Goal: Navigation & Orientation: Find specific page/section

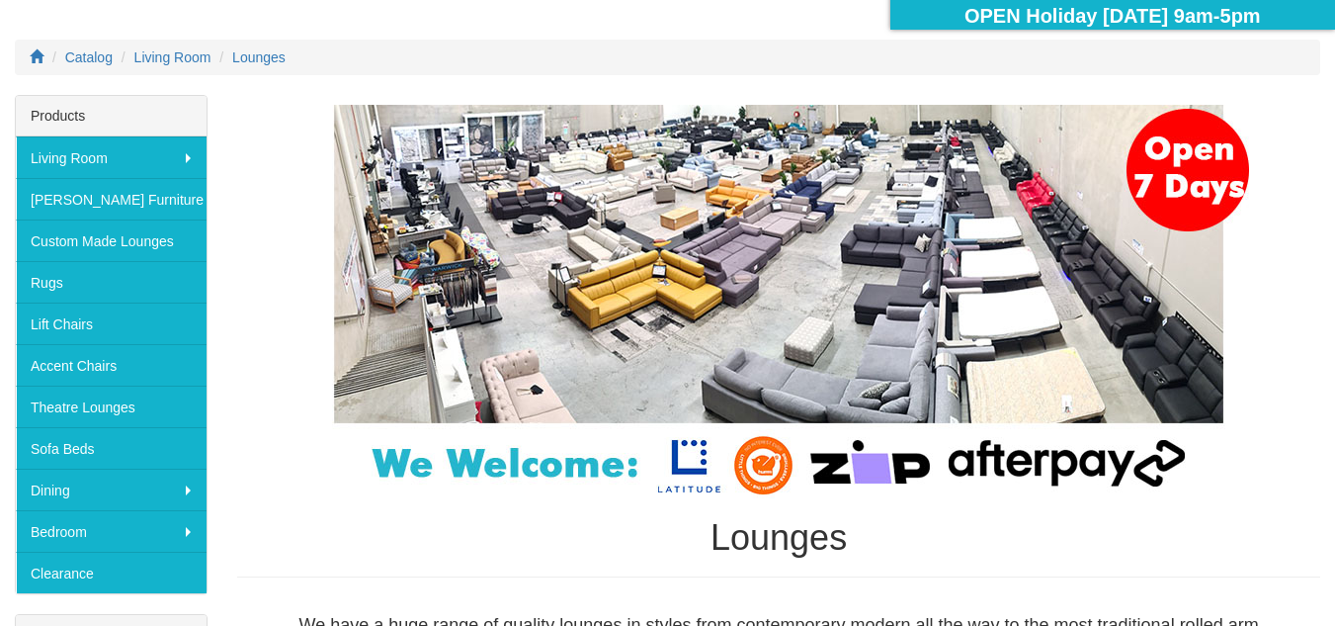
scroll to position [99, 0]
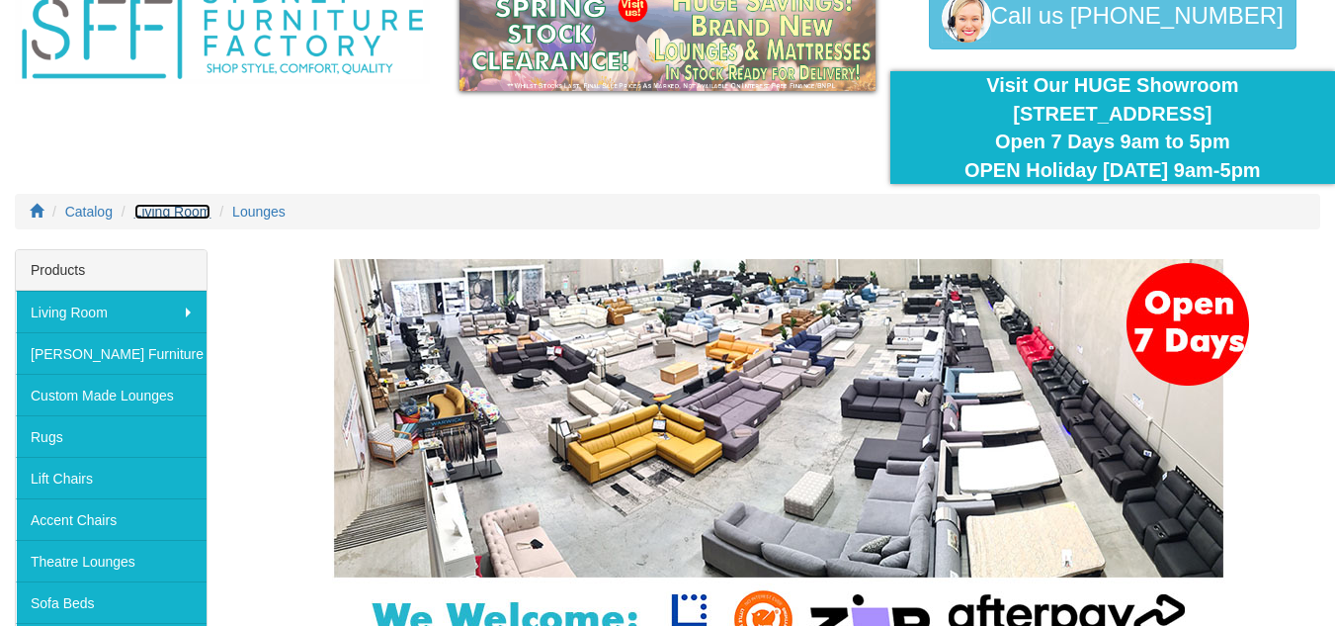
click at [173, 215] on span "Living Room" at bounding box center [172, 212] width 77 height 16
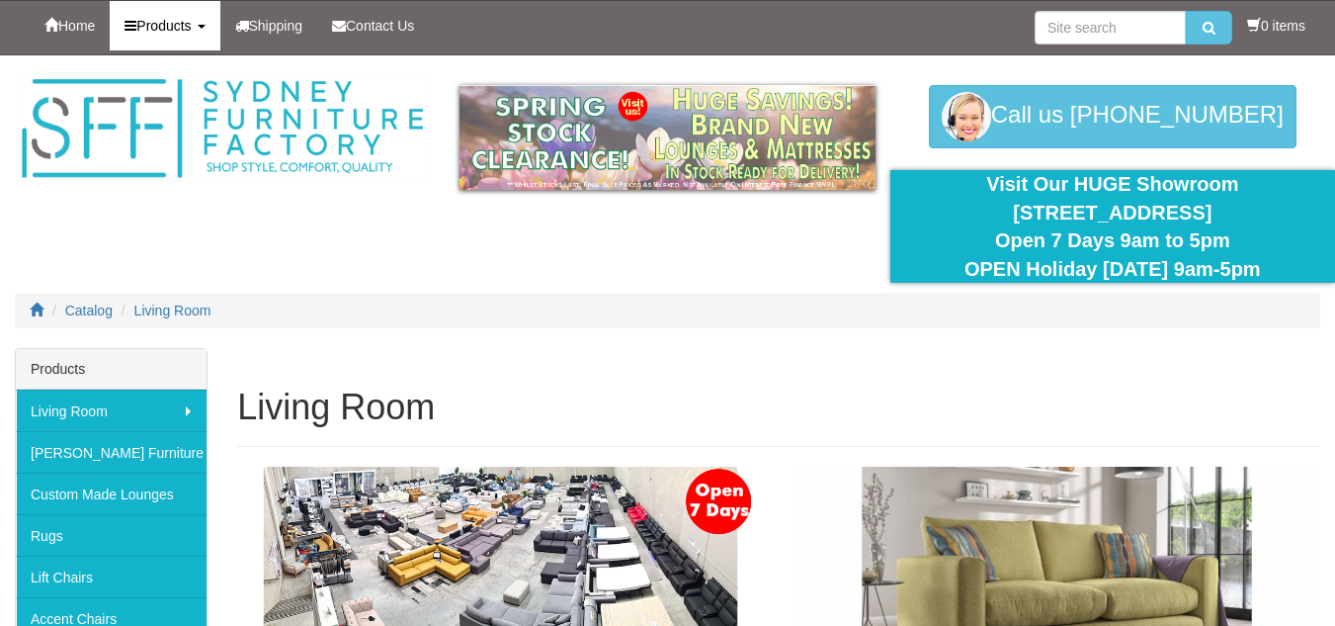
click at [179, 17] on link "Products" at bounding box center [165, 25] width 110 height 49
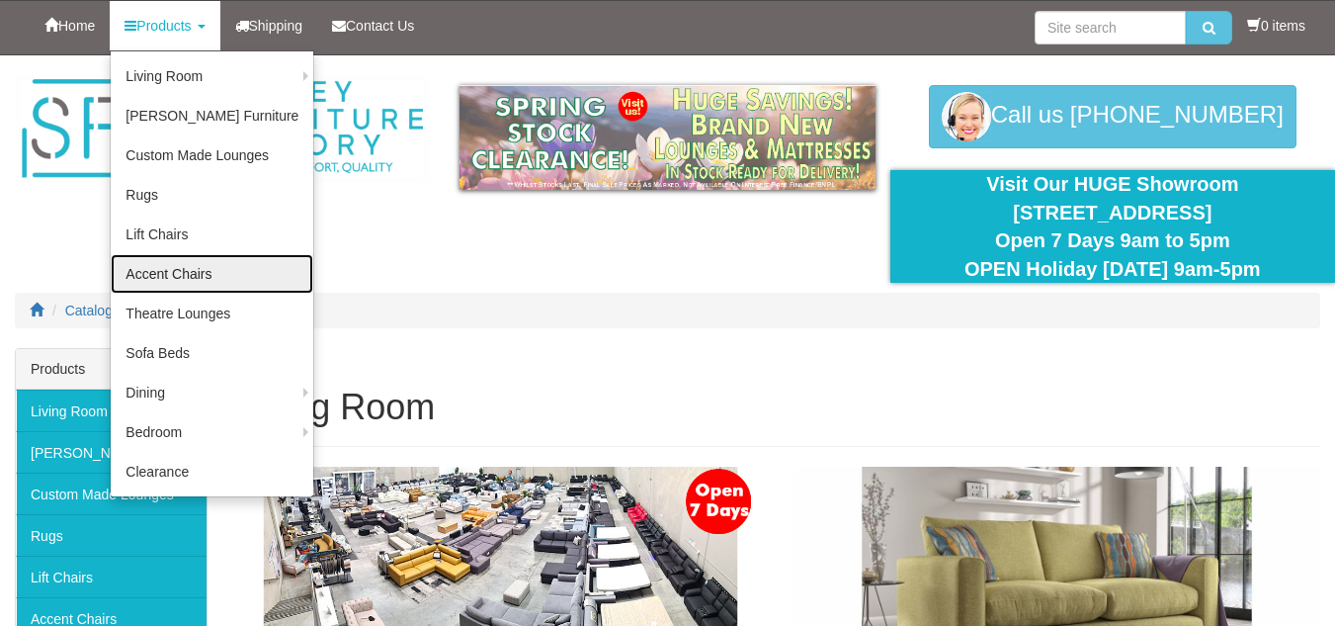
click at [251, 270] on link "Accent Chairs" at bounding box center [212, 274] width 203 height 40
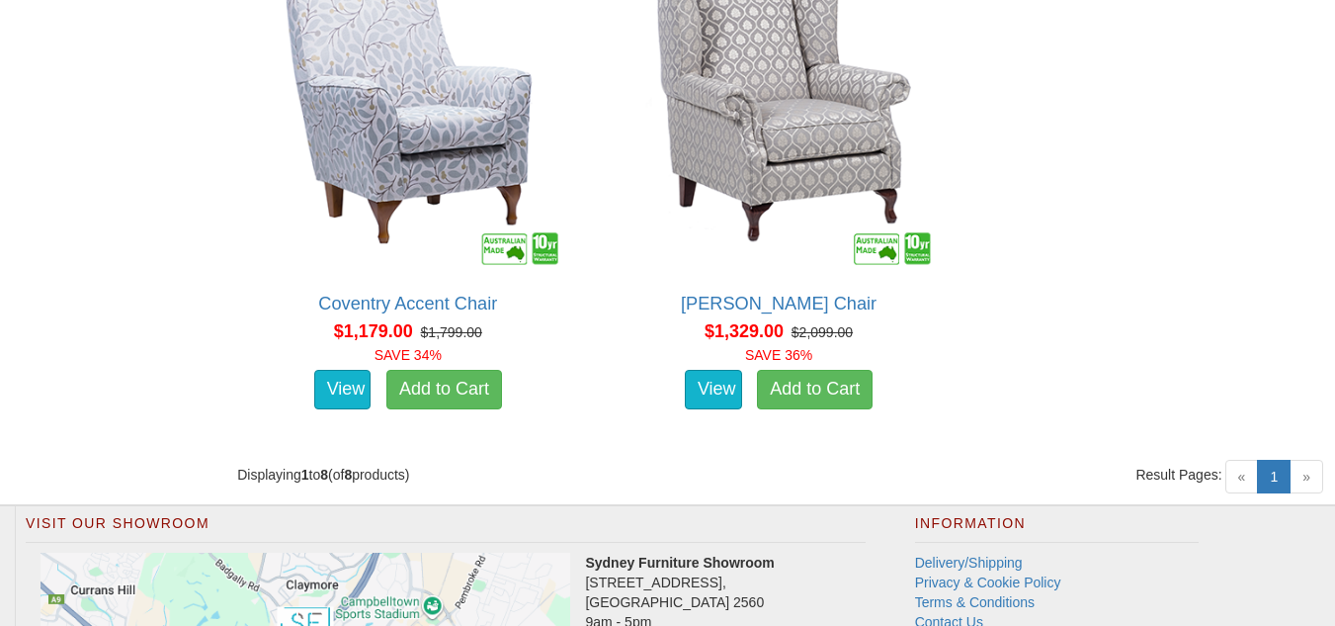
scroll to position [2175, 0]
